Goal: Task Accomplishment & Management: Manage account settings

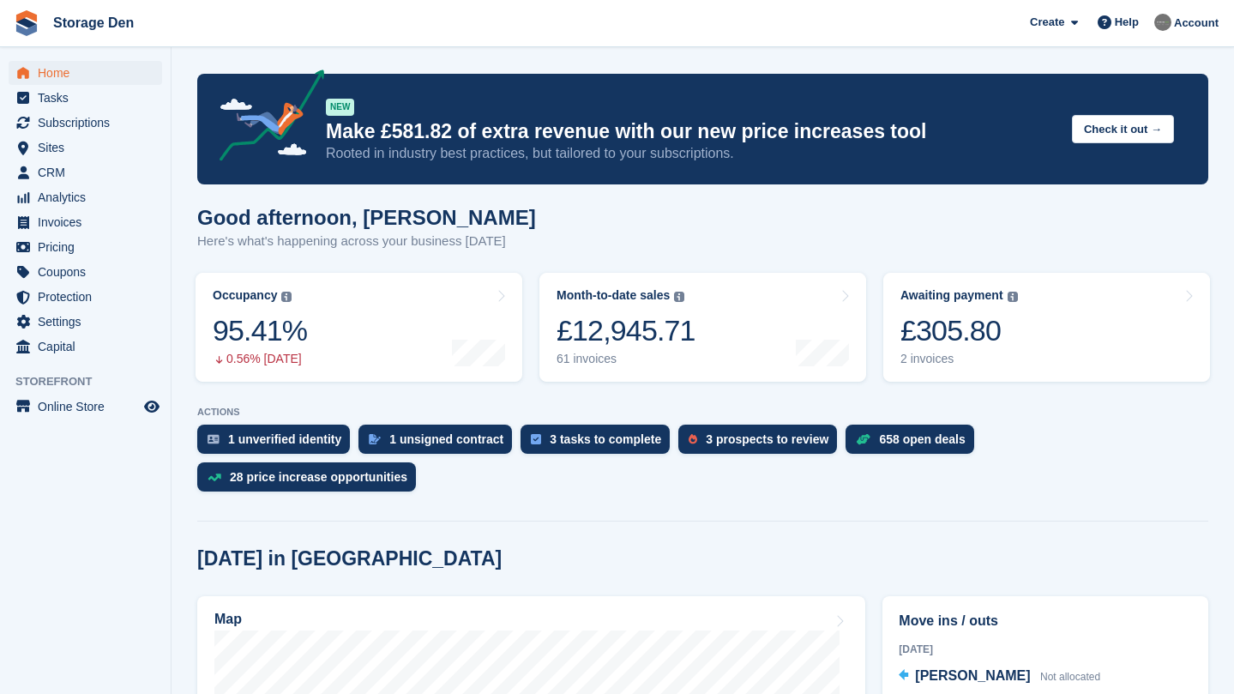
click at [58, 84] on span "Home" at bounding box center [89, 73] width 103 height 24
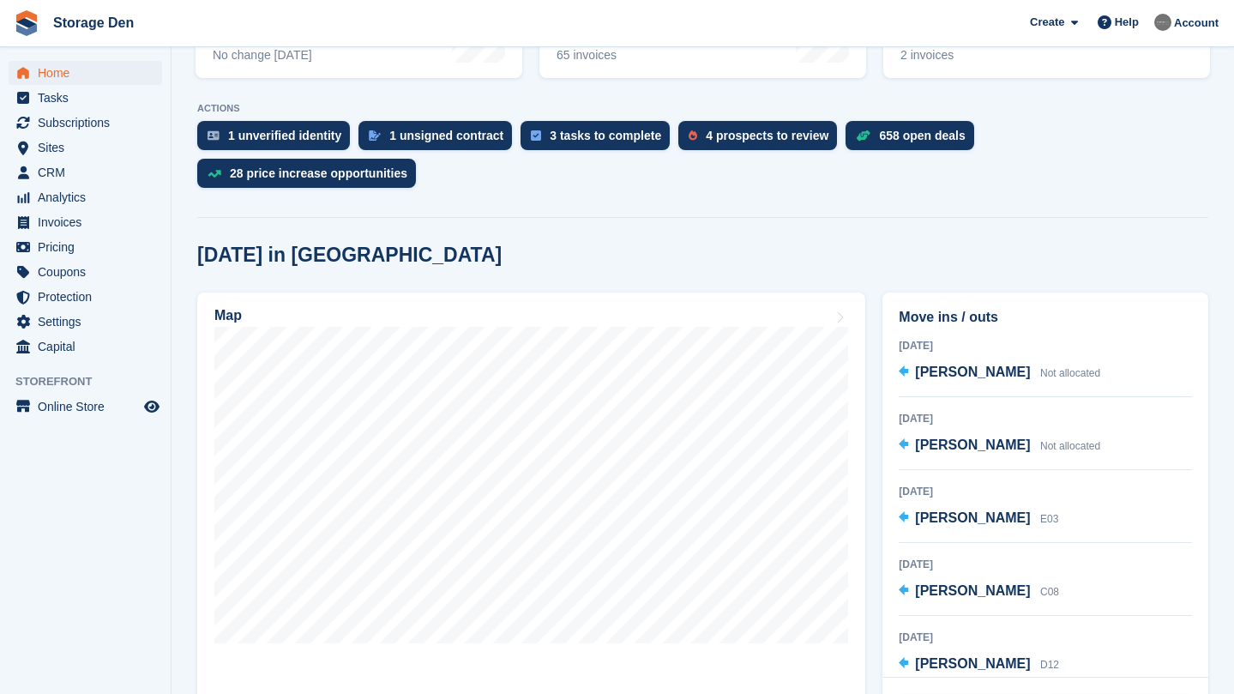
scroll to position [290, 0]
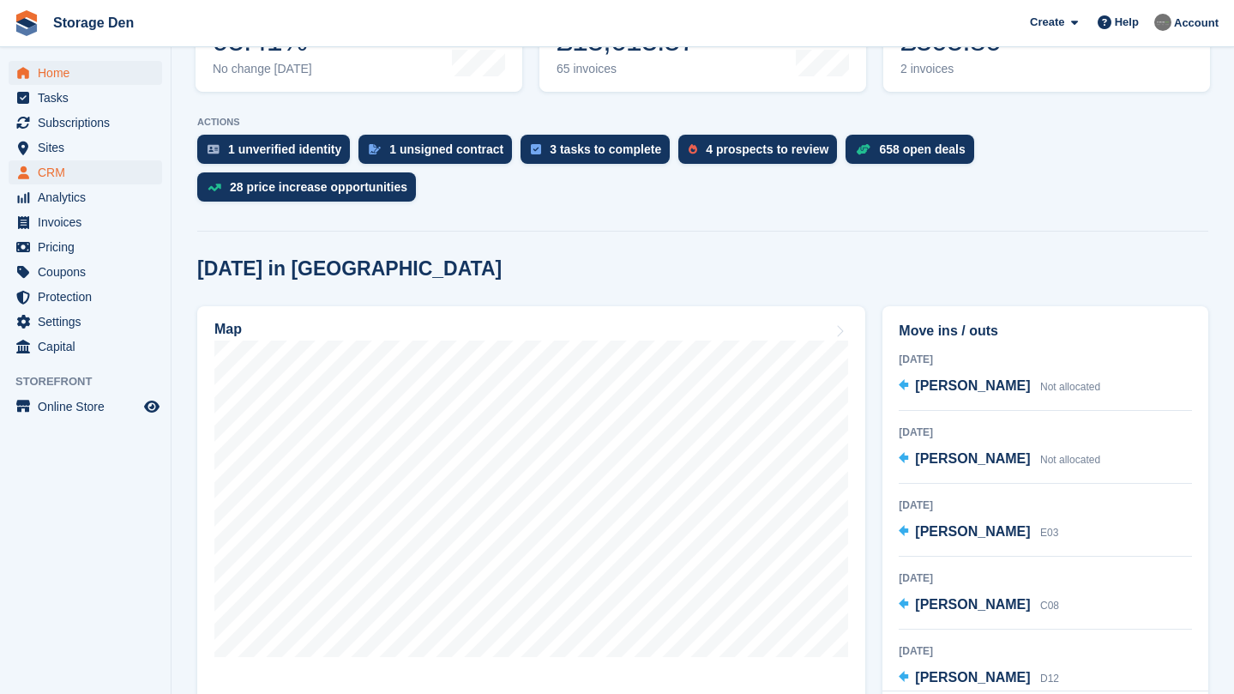
click at [58, 169] on span "CRM" at bounding box center [89, 172] width 103 height 24
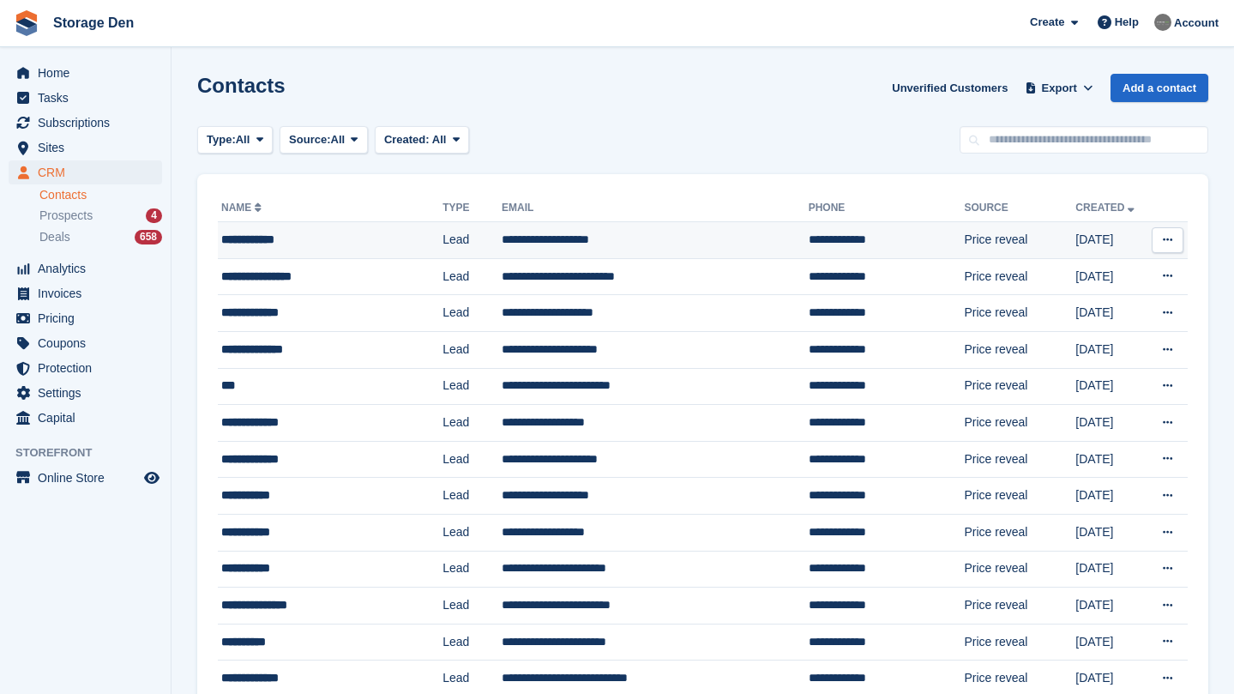
click at [299, 232] on div "**********" at bounding box center [318, 240] width 195 height 18
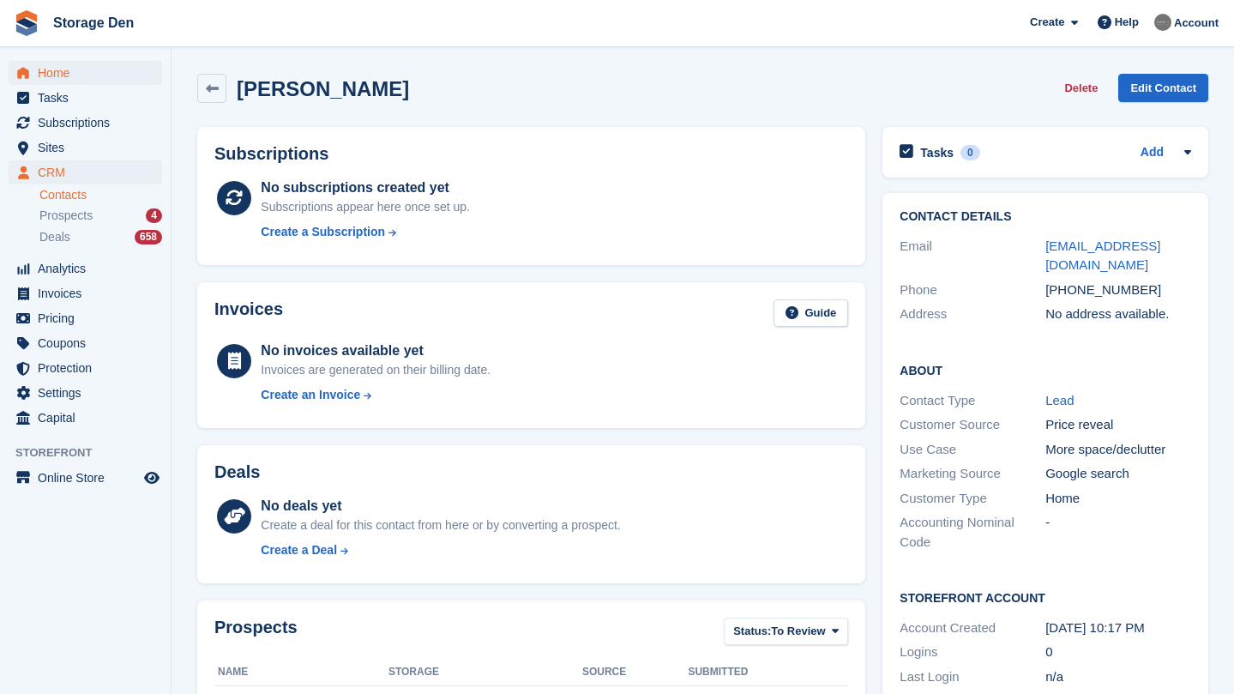
click at [101, 83] on span "Home" at bounding box center [89, 73] width 103 height 24
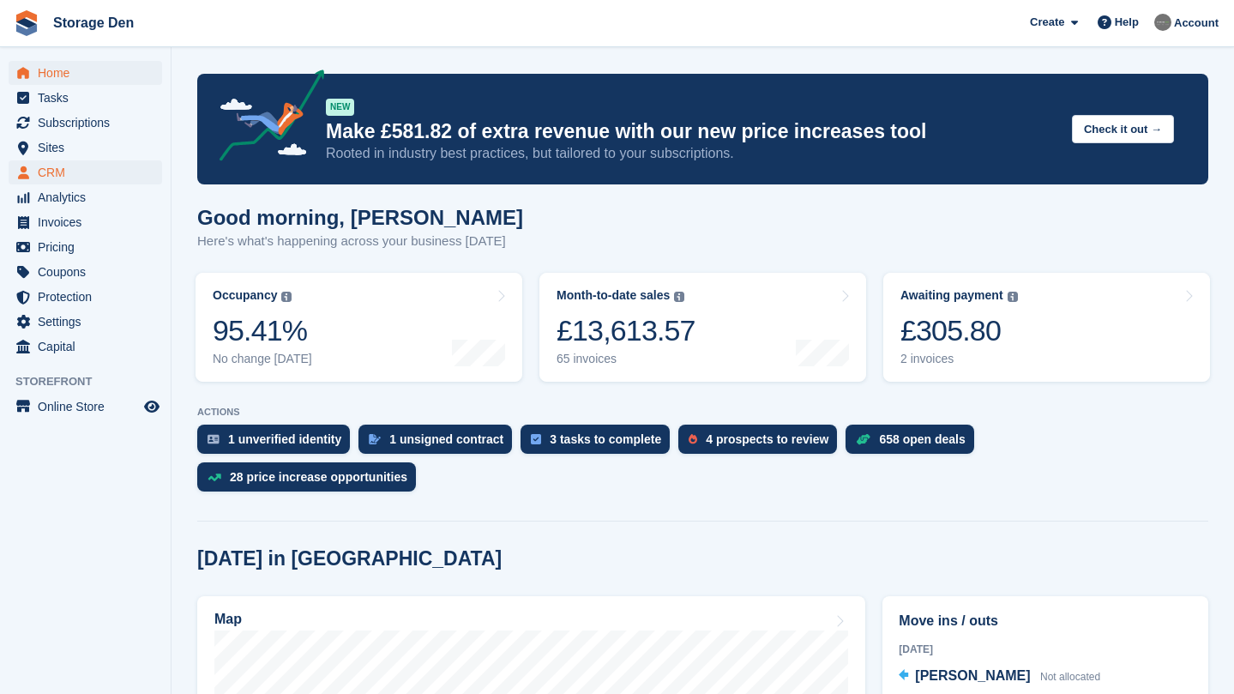
click at [69, 166] on span "CRM" at bounding box center [89, 172] width 103 height 24
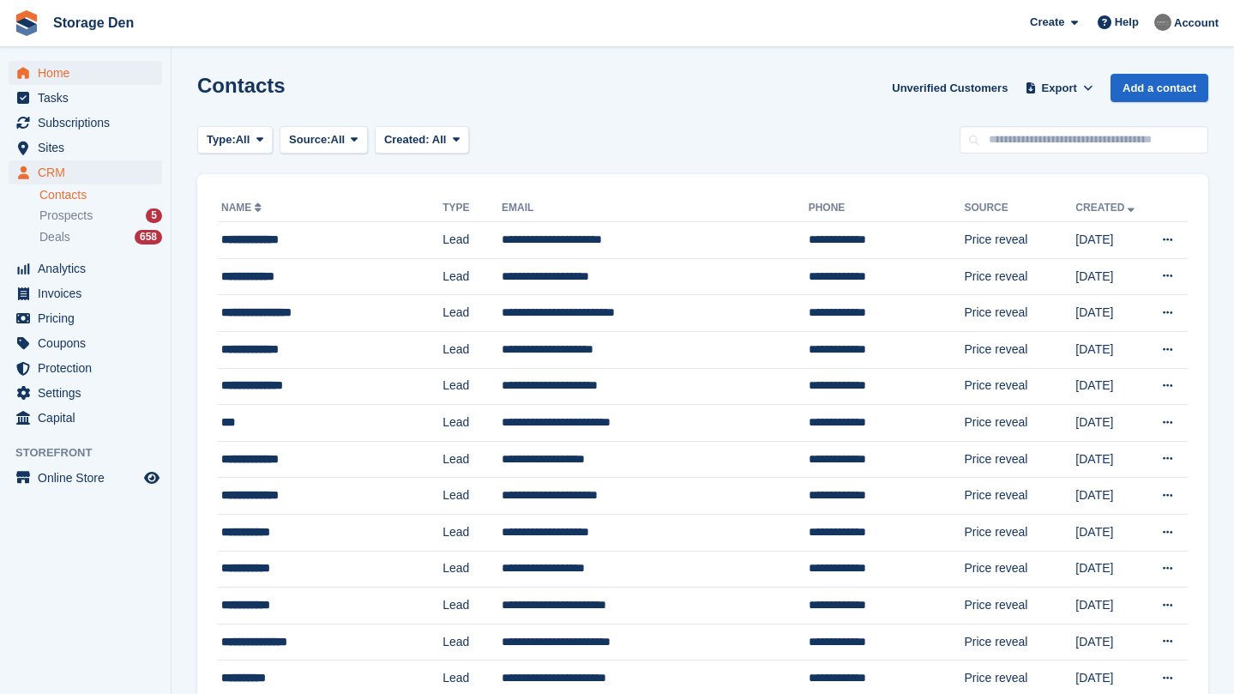
click at [81, 76] on span "Home" at bounding box center [89, 73] width 103 height 24
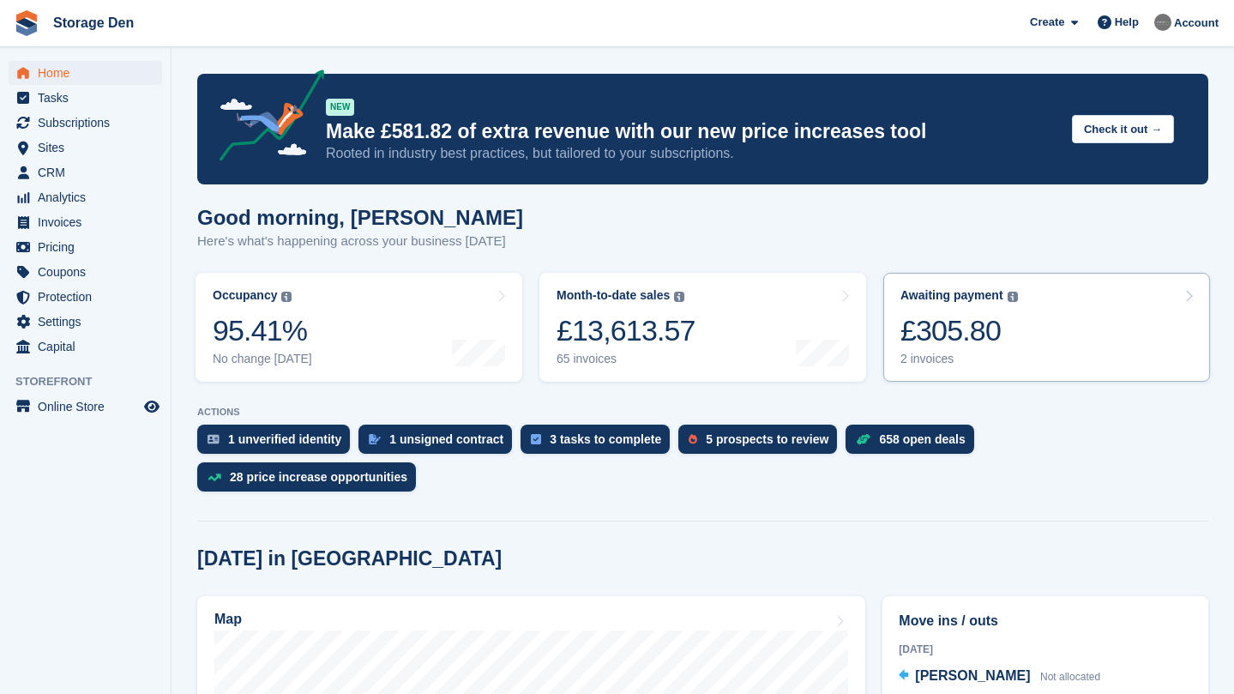
click at [931, 355] on div "2 invoices" at bounding box center [960, 359] width 118 height 15
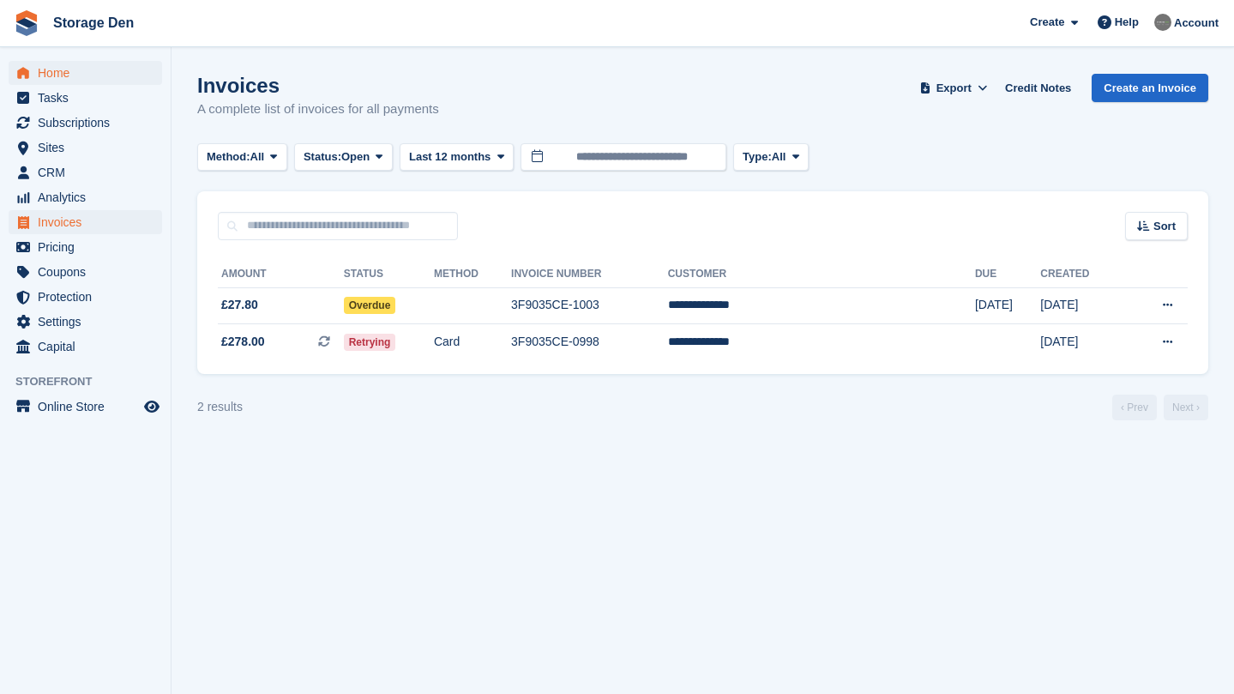
click at [45, 72] on span "Home" at bounding box center [89, 73] width 103 height 24
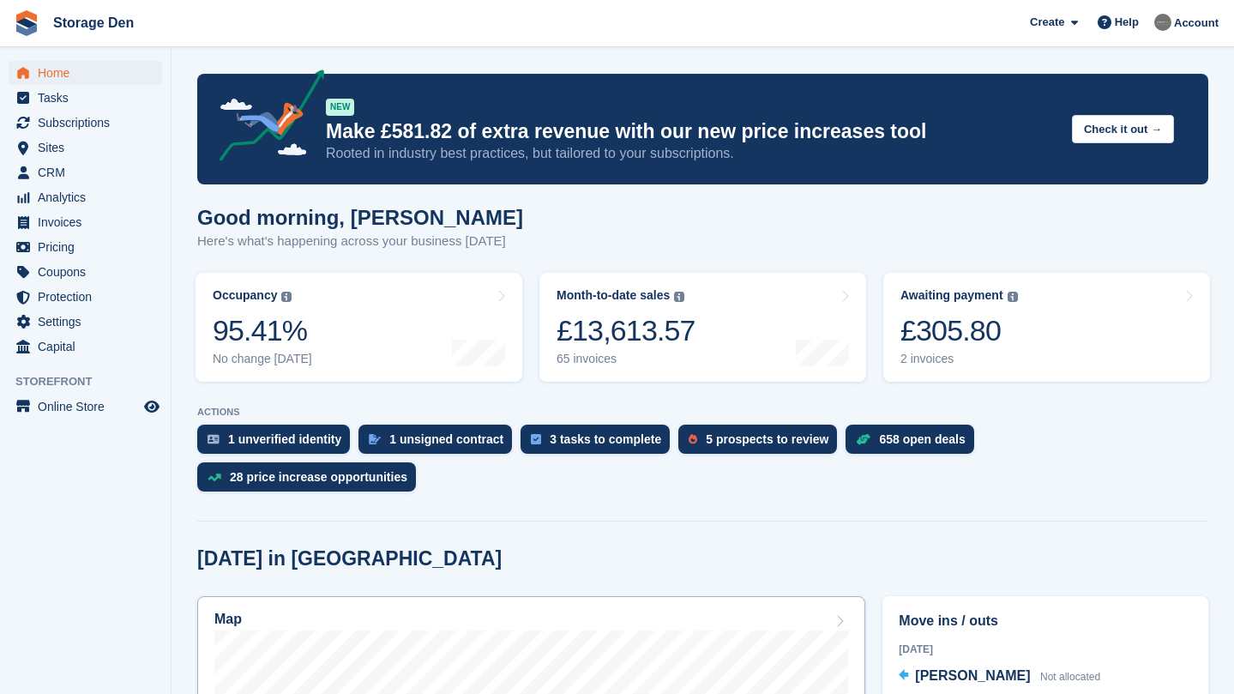
scroll to position [339, 0]
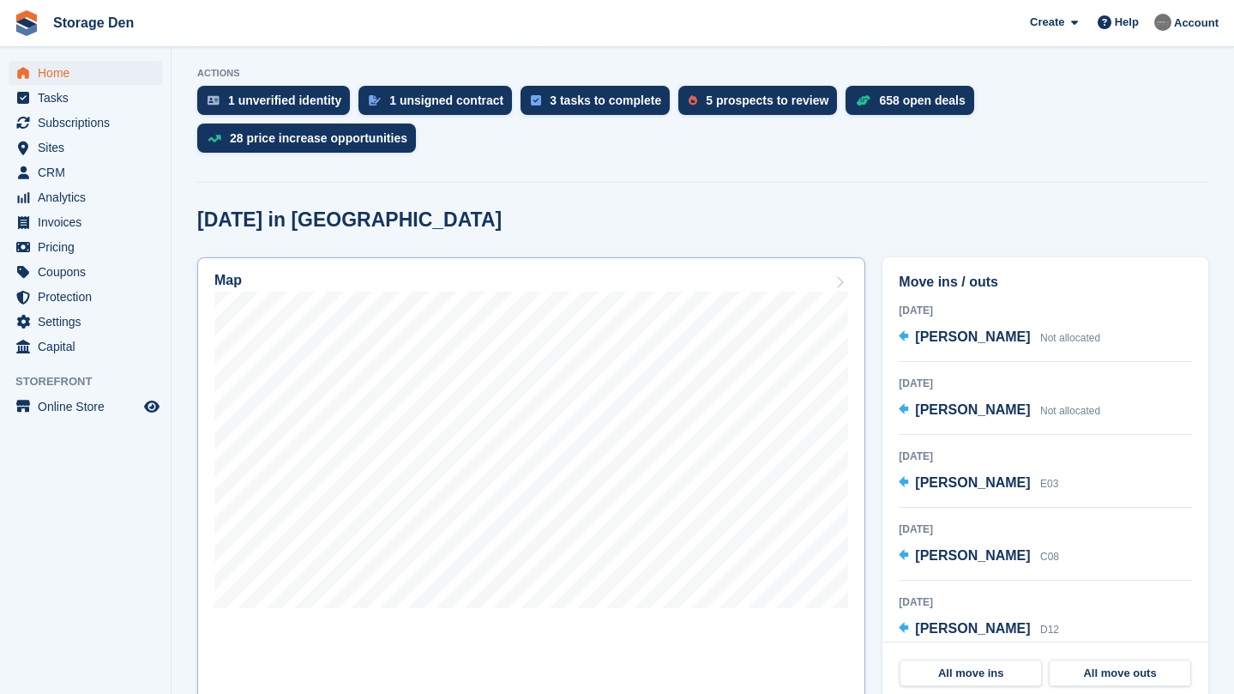
click at [537, 613] on div at bounding box center [531, 453] width 634 height 323
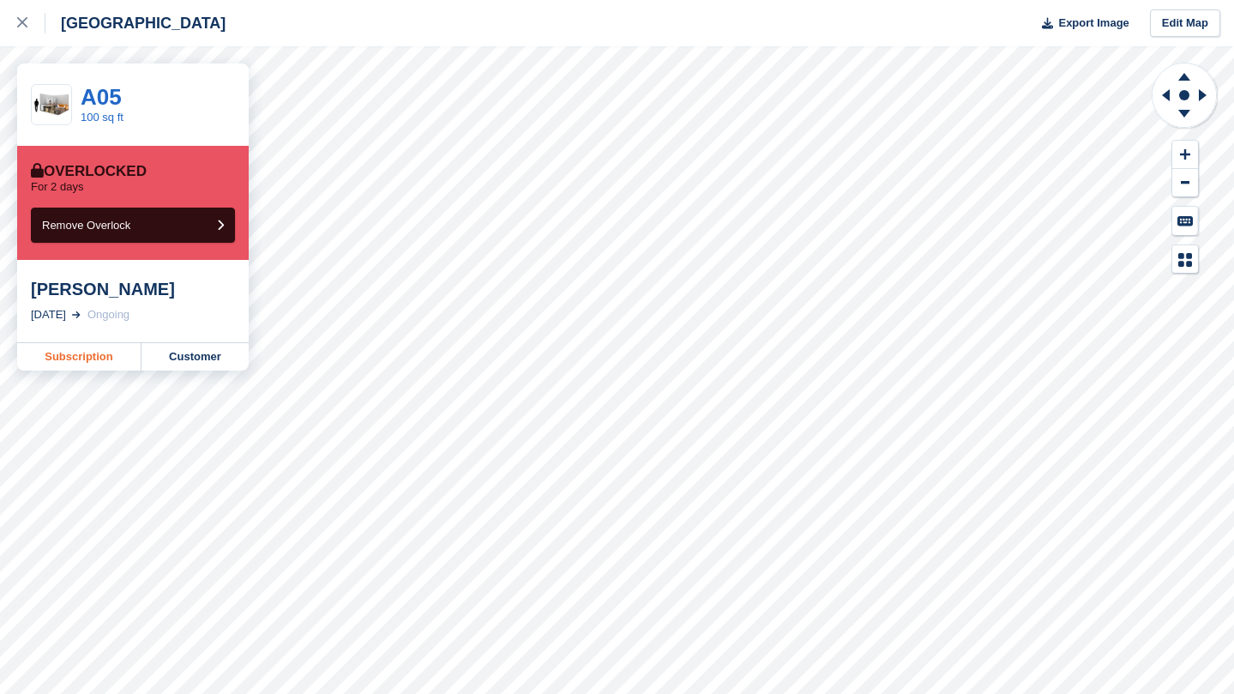
click at [104, 353] on link "Subscription" at bounding box center [79, 356] width 124 height 27
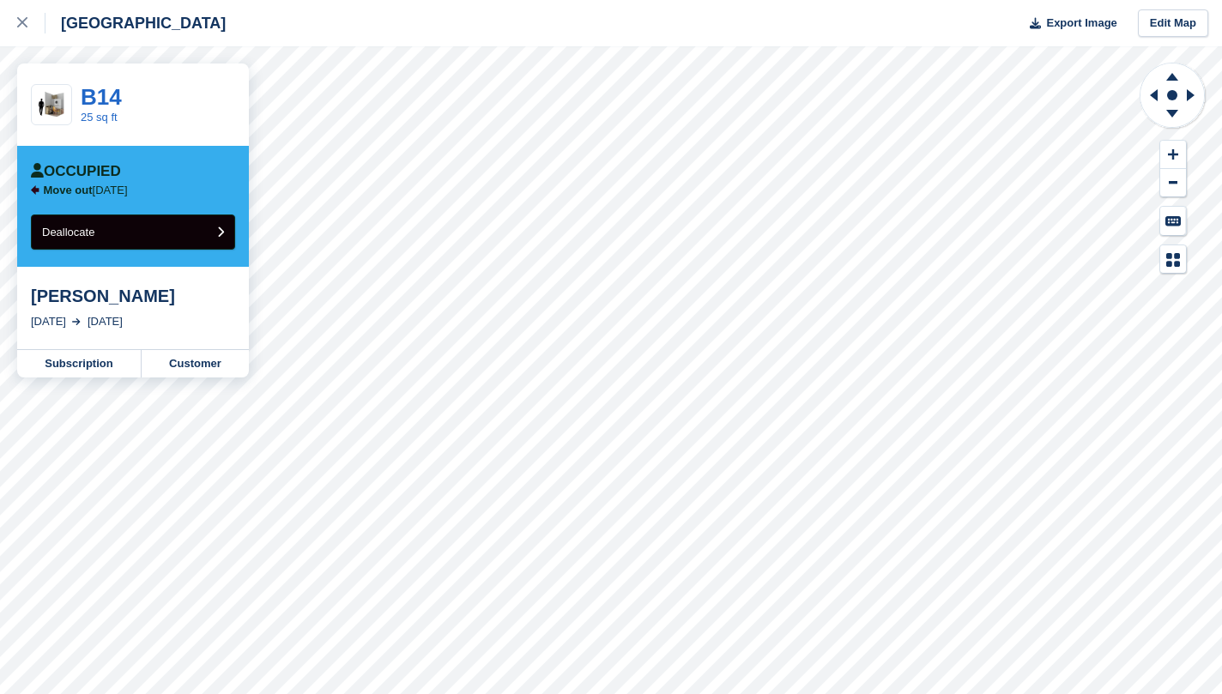
click at [215, 232] on button "Deallocate" at bounding box center [133, 231] width 204 height 35
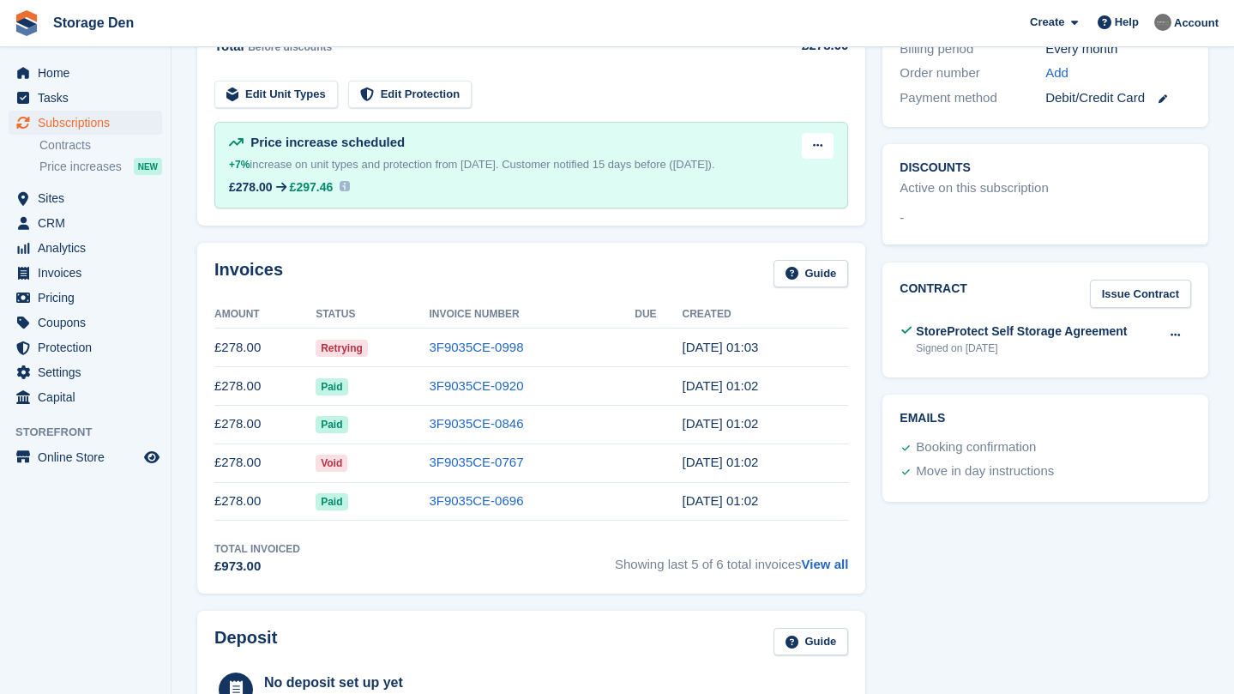
scroll to position [487, 0]
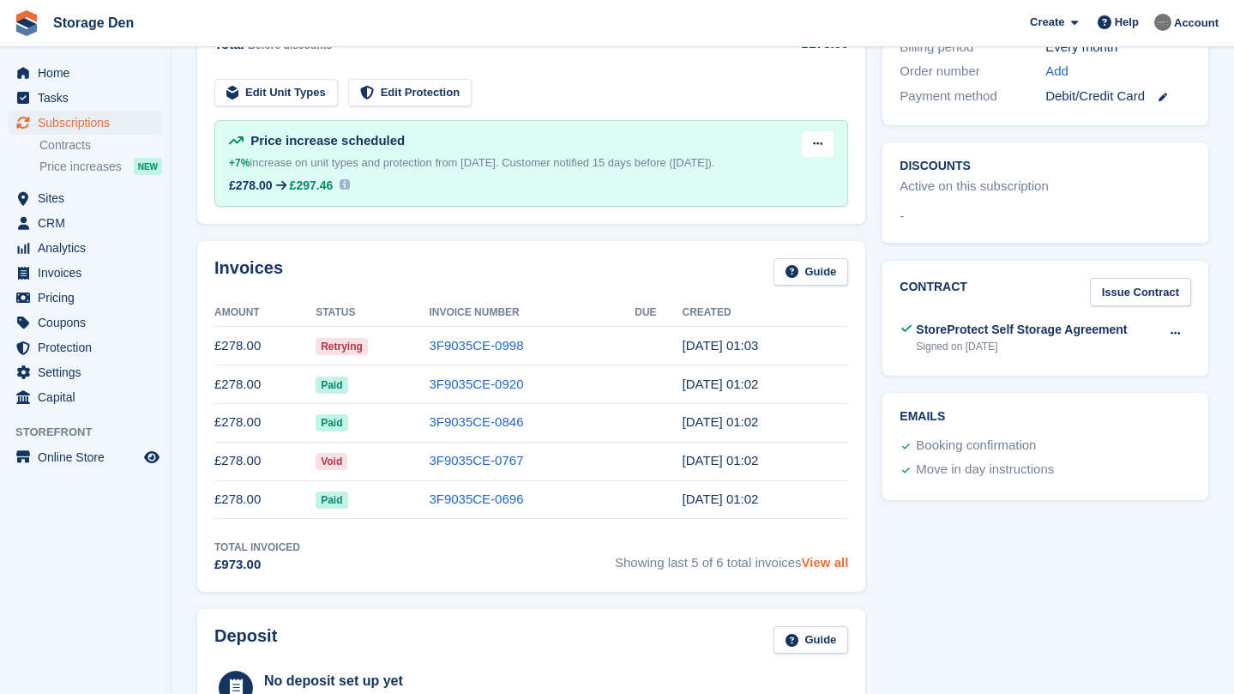
click at [818, 570] on link "View all" at bounding box center [825, 562] width 47 height 15
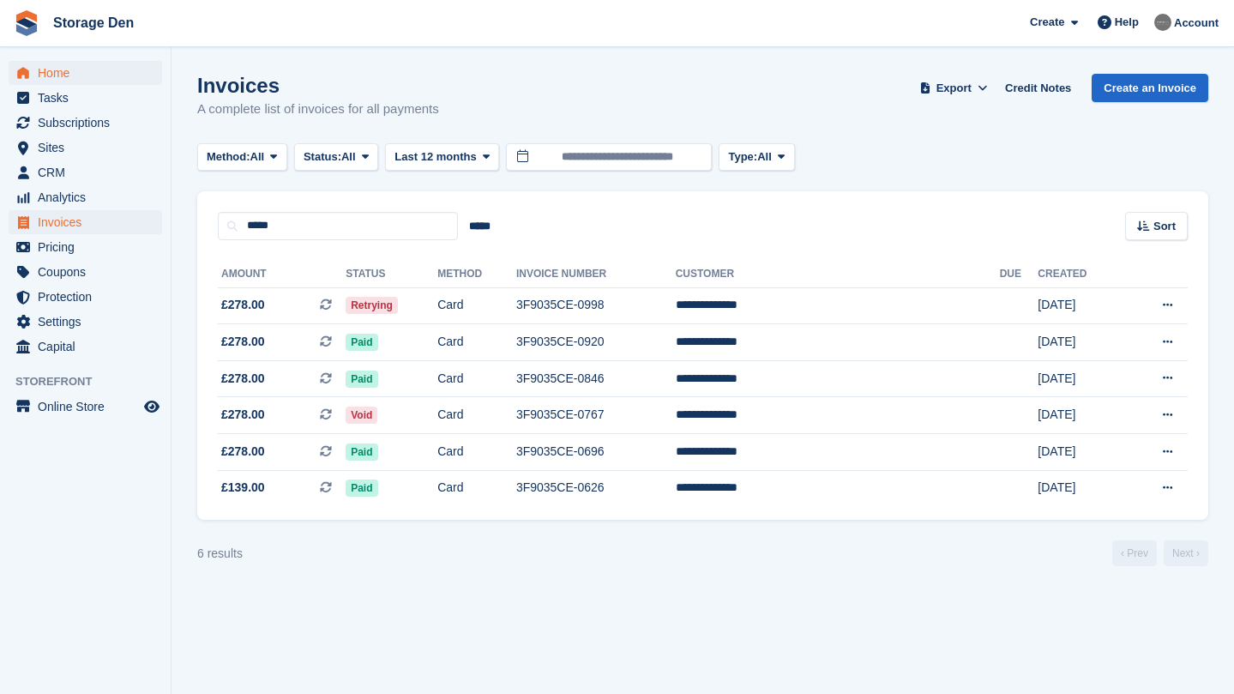
click at [107, 71] on span "Home" at bounding box center [89, 73] width 103 height 24
